Goal: Task Accomplishment & Management: Use online tool/utility

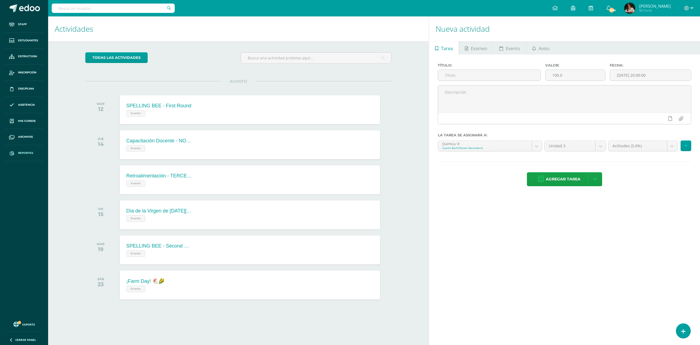
click at [28, 149] on link "Reportes" at bounding box center [23, 153] width 39 height 16
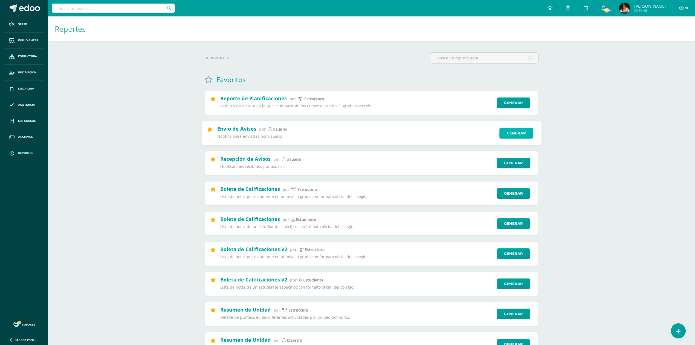
click at [514, 134] on link "Generar" at bounding box center [516, 132] width 34 height 11
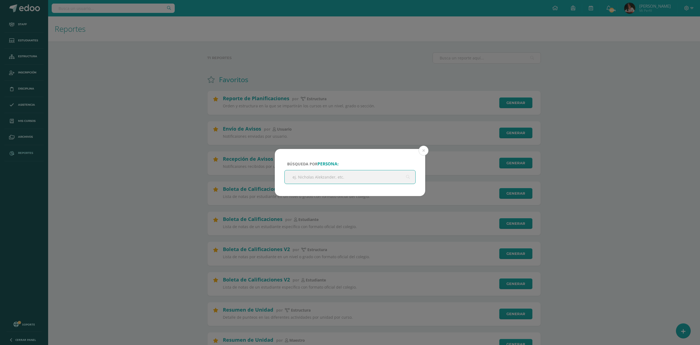
click at [342, 177] on input "text" at bounding box center [350, 176] width 131 height 13
type input "[PERSON_NAME]"
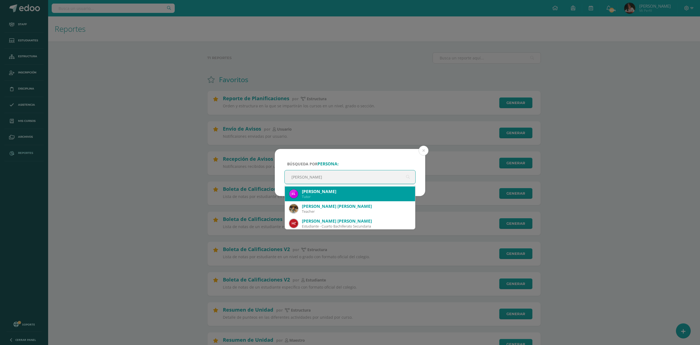
scroll to position [30, 0]
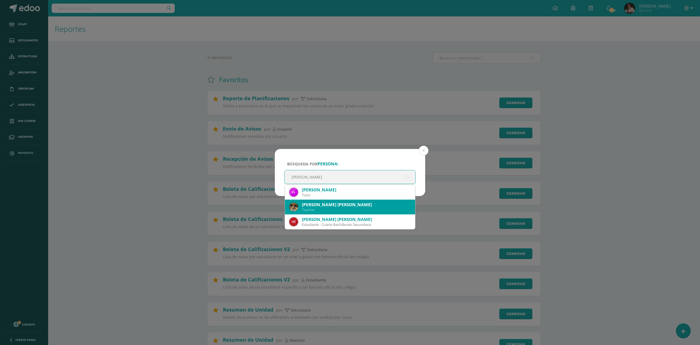
click at [382, 206] on div "[PERSON_NAME] [PERSON_NAME]" at bounding box center [356, 205] width 109 height 6
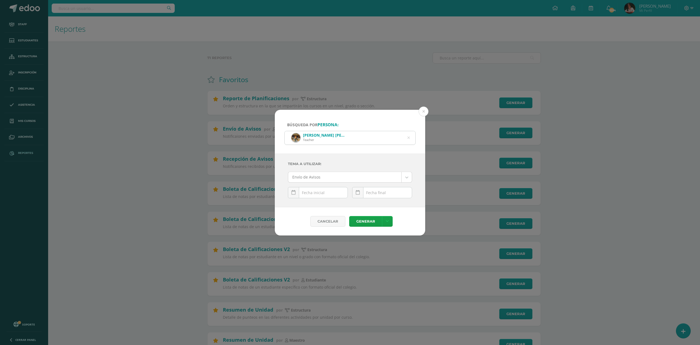
click at [288, 192] on link at bounding box center [293, 192] width 11 height 11
click at [322, 190] on td "1" at bounding box center [326, 188] width 8 height 11
click at [360, 193] on link at bounding box center [357, 192] width 11 height 11
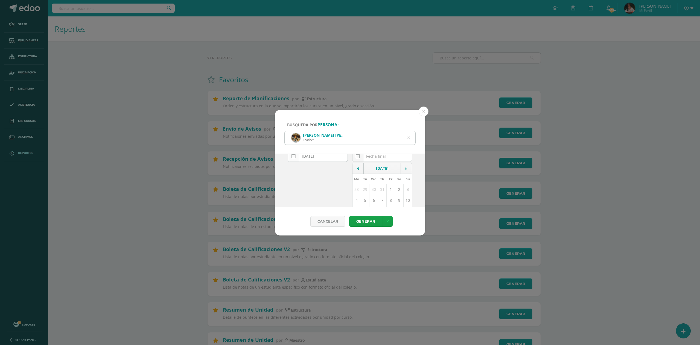
click at [296, 158] on link at bounding box center [293, 155] width 11 height 11
click at [292, 180] on td "11" at bounding box center [292, 177] width 8 height 11
click at [290, 180] on link at bounding box center [293, 179] width 11 height 11
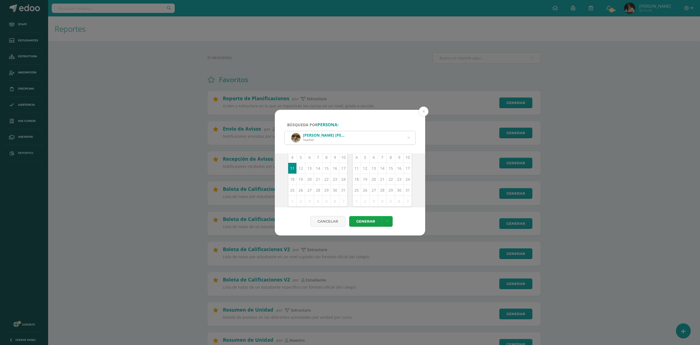
click at [300, 172] on td "12" at bounding box center [301, 167] width 8 height 11
type input "[DATE]"
click at [361, 199] on td "12" at bounding box center [365, 198] width 8 height 11
type input "[DATE]"
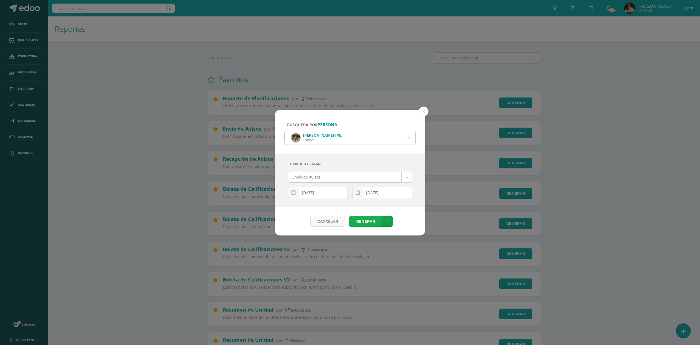
click at [365, 219] on link "Generar" at bounding box center [365, 221] width 33 height 11
click at [298, 188] on link at bounding box center [293, 192] width 11 height 11
click at [299, 167] on td at bounding box center [293, 168] width 11 height 11
click at [296, 166] on td at bounding box center [293, 168] width 11 height 11
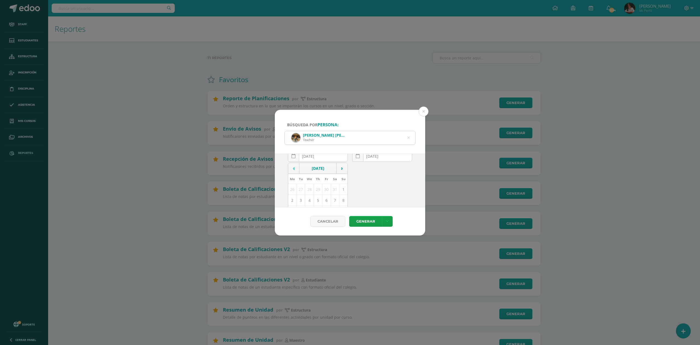
click at [296, 166] on td at bounding box center [293, 168] width 11 height 11
click at [297, 166] on td at bounding box center [293, 168] width 11 height 11
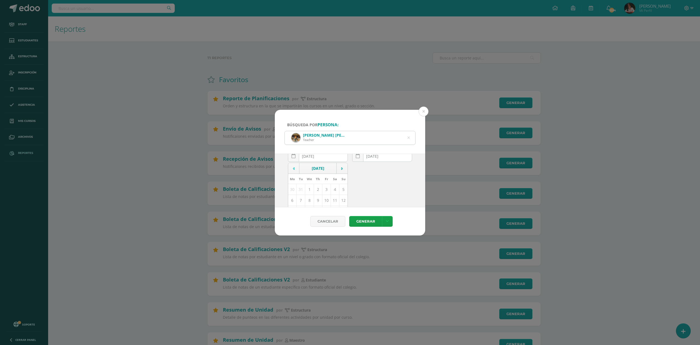
click at [297, 167] on td at bounding box center [293, 168] width 11 height 11
click at [341, 168] on td at bounding box center [342, 168] width 11 height 11
click at [311, 187] on td "1" at bounding box center [309, 188] width 8 height 11
type input "[DATE]"
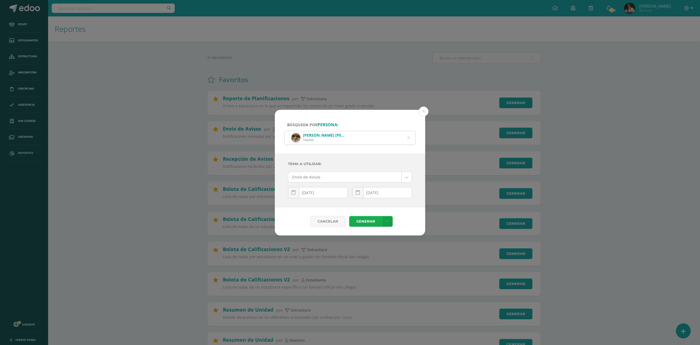
click at [368, 224] on link "Generar" at bounding box center [365, 221] width 33 height 11
